Goal: Task Accomplishment & Management: Complete application form

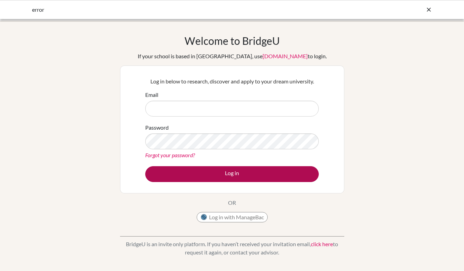
type input "[EMAIL_ADDRESS][DOMAIN_NAME]"
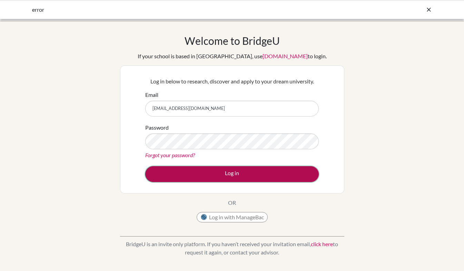
click at [234, 179] on button "Log in" at bounding box center [231, 174] width 173 height 16
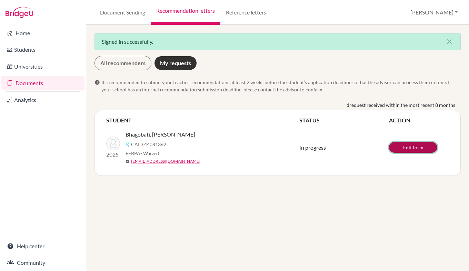
click at [403, 148] on link "Edit form" at bounding box center [413, 147] width 48 height 11
